Goal: Find specific page/section: Find specific page/section

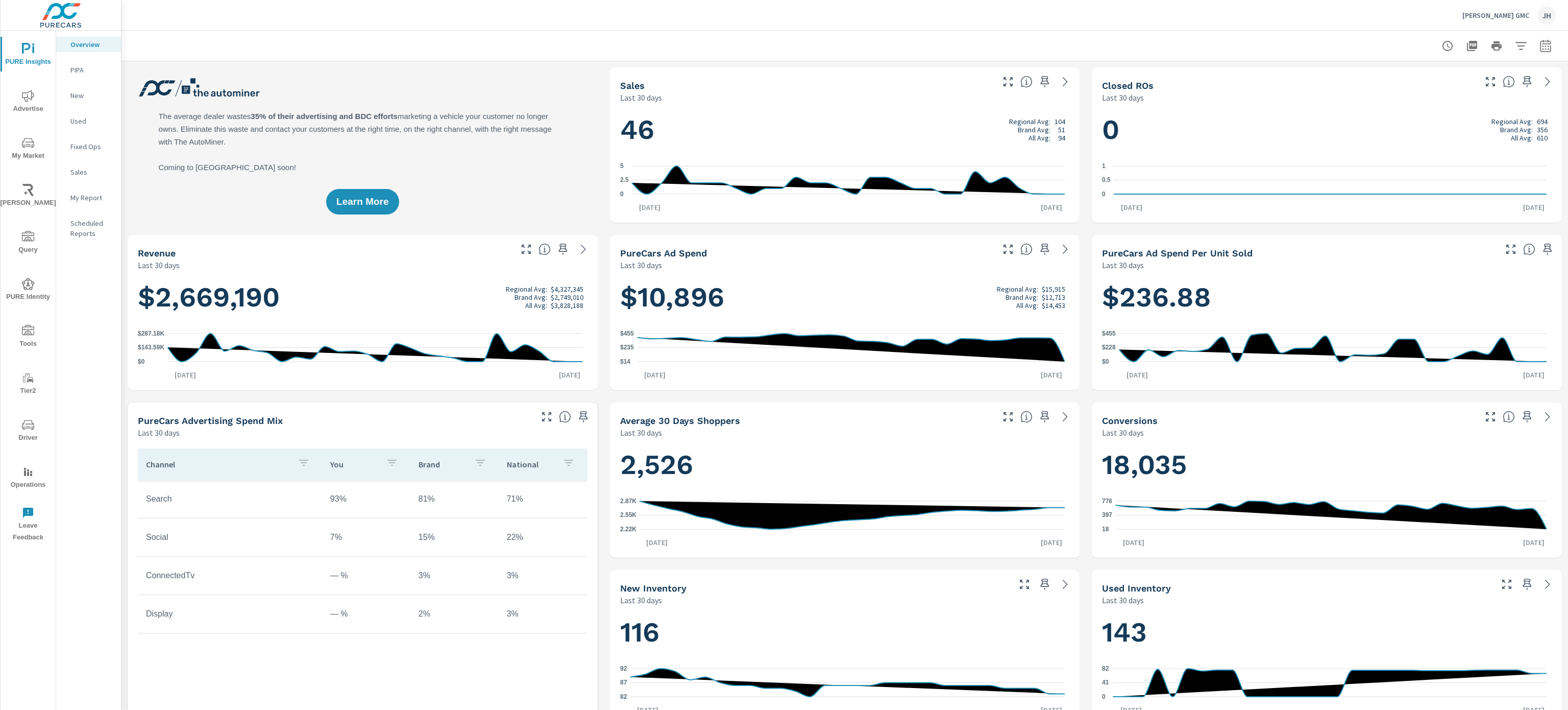
click at [28, 427] on icon "nav menu" at bounding box center [28, 425] width 12 height 12
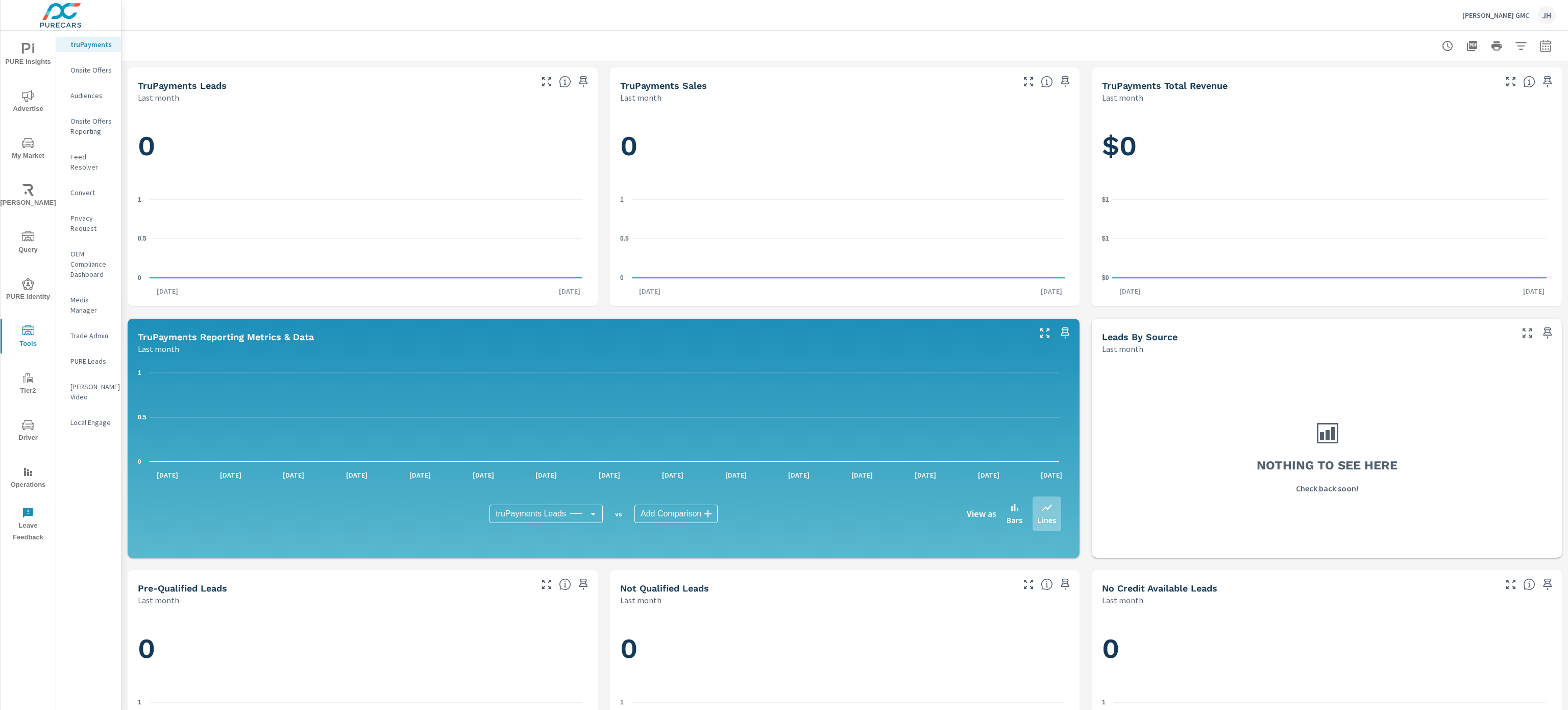
click at [86, 160] on p "Feed Resolver" at bounding box center [91, 162] width 42 height 20
